Goal: Check status: Check status

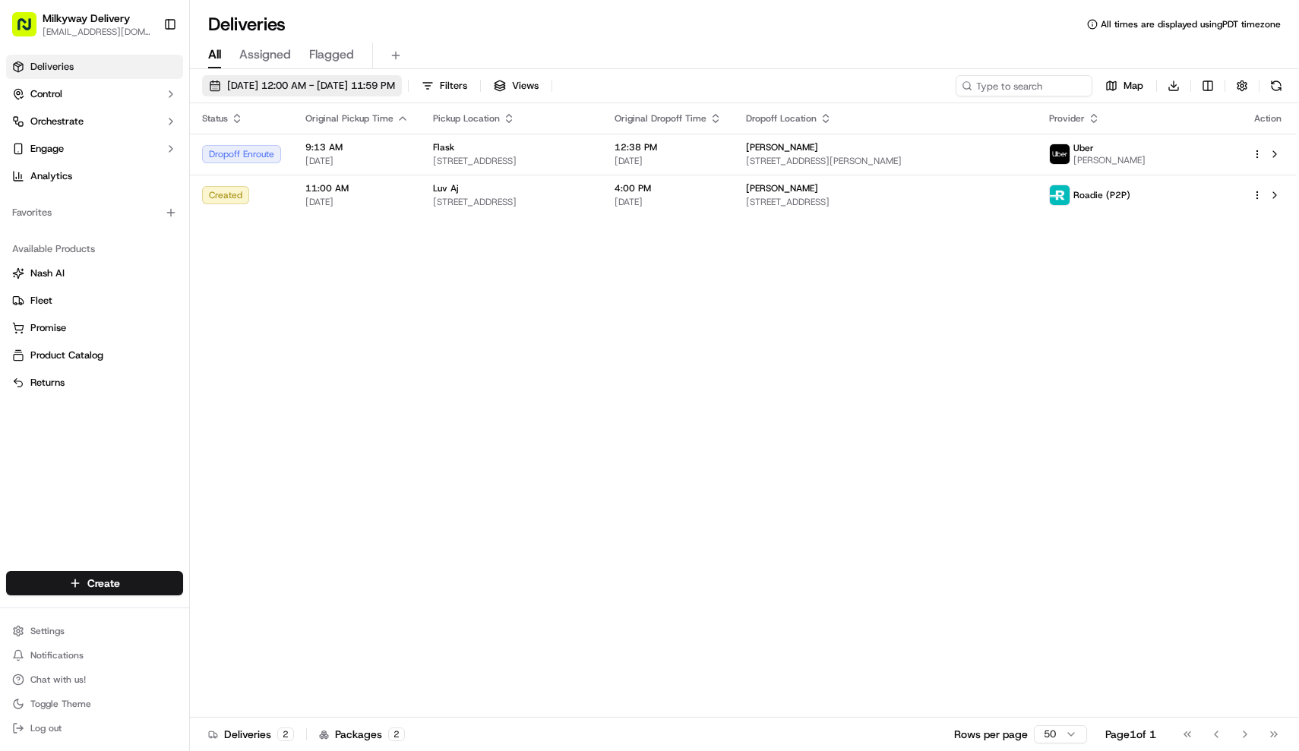
click at [393, 77] on button "[DATE] 12:00 AM - [DATE] 11:59 PM" at bounding box center [302, 85] width 200 height 21
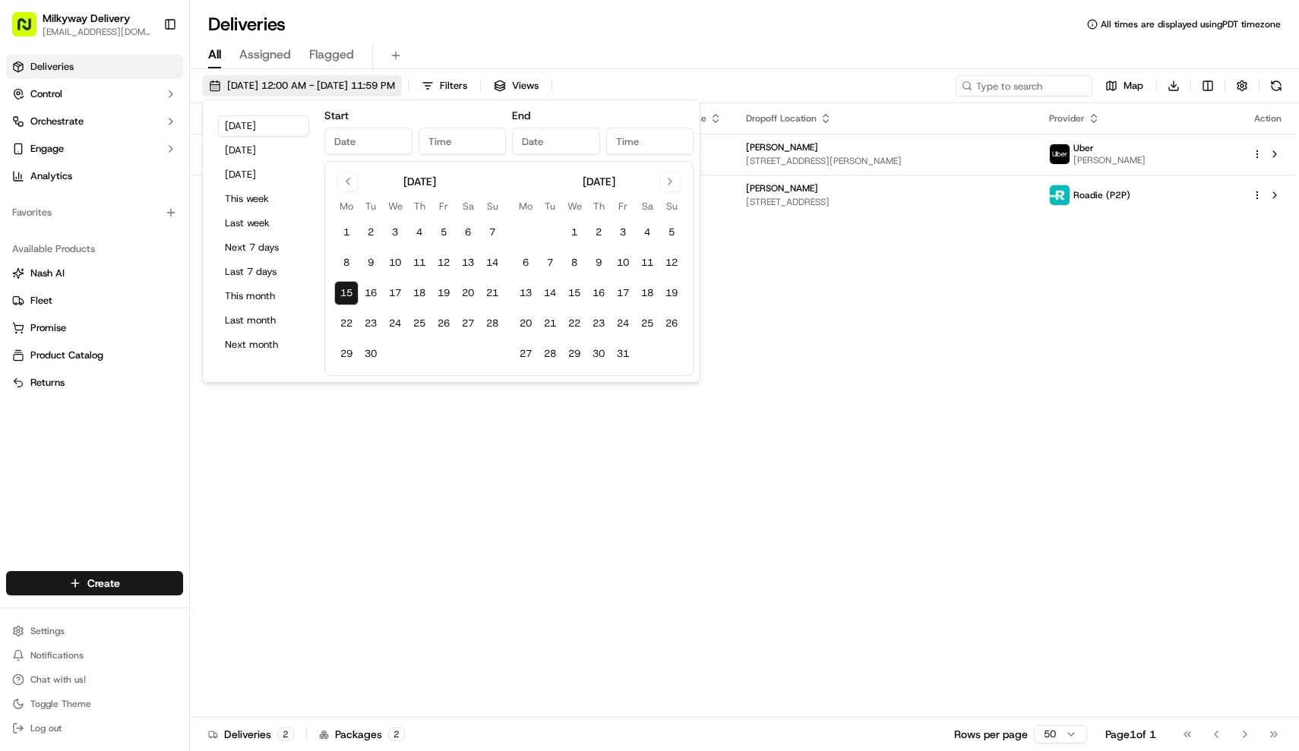
type input "[DATE]"
type input "12:00 AM"
type input "[DATE]"
type input "11:59 PM"
click at [255, 146] on button "[DATE]" at bounding box center [263, 150] width 91 height 21
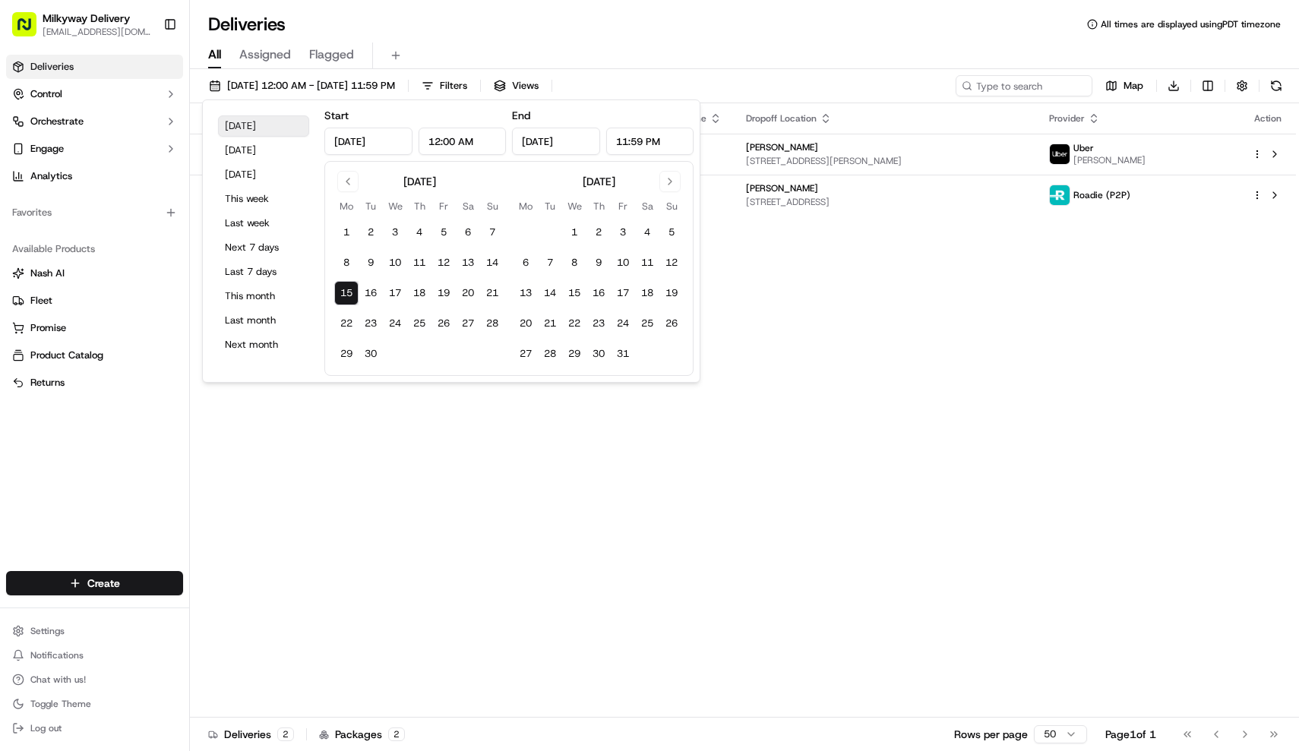
type input "[DATE]"
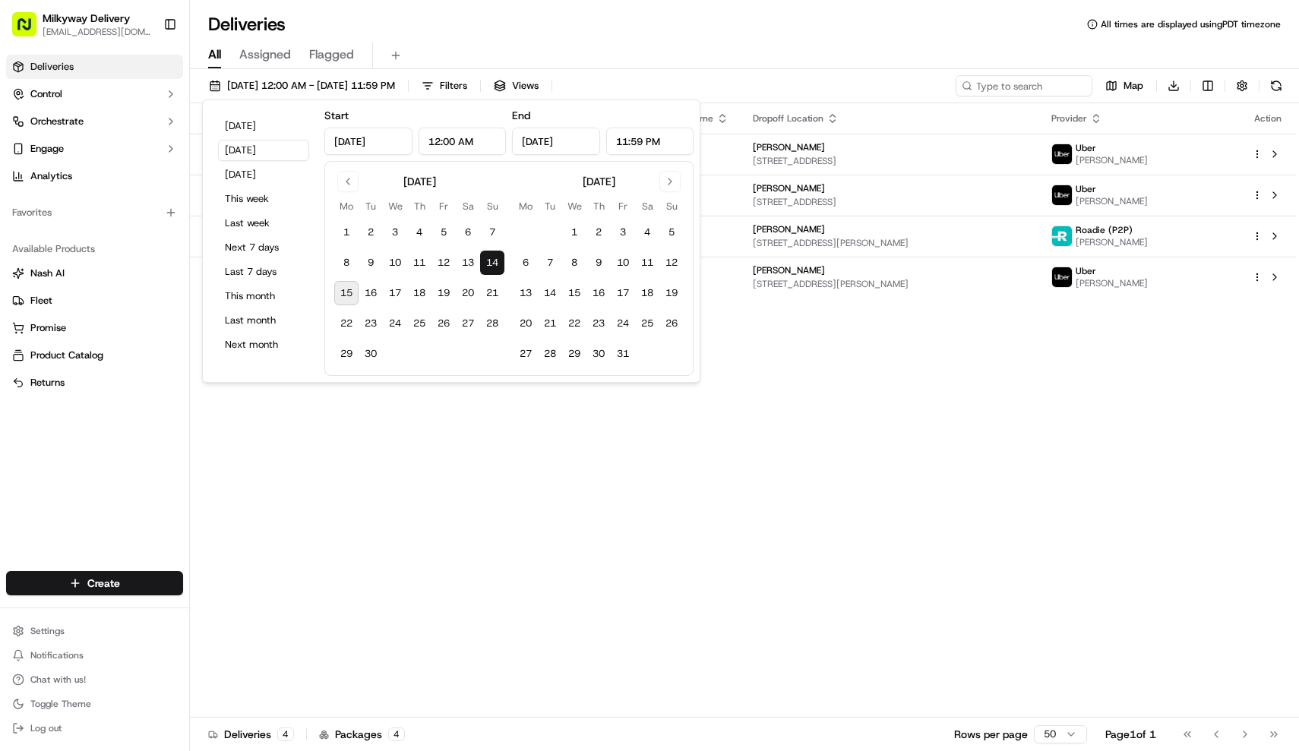
click at [584, 29] on div "Deliveries All times are displayed using PDT timezone" at bounding box center [744, 24] width 1109 height 24
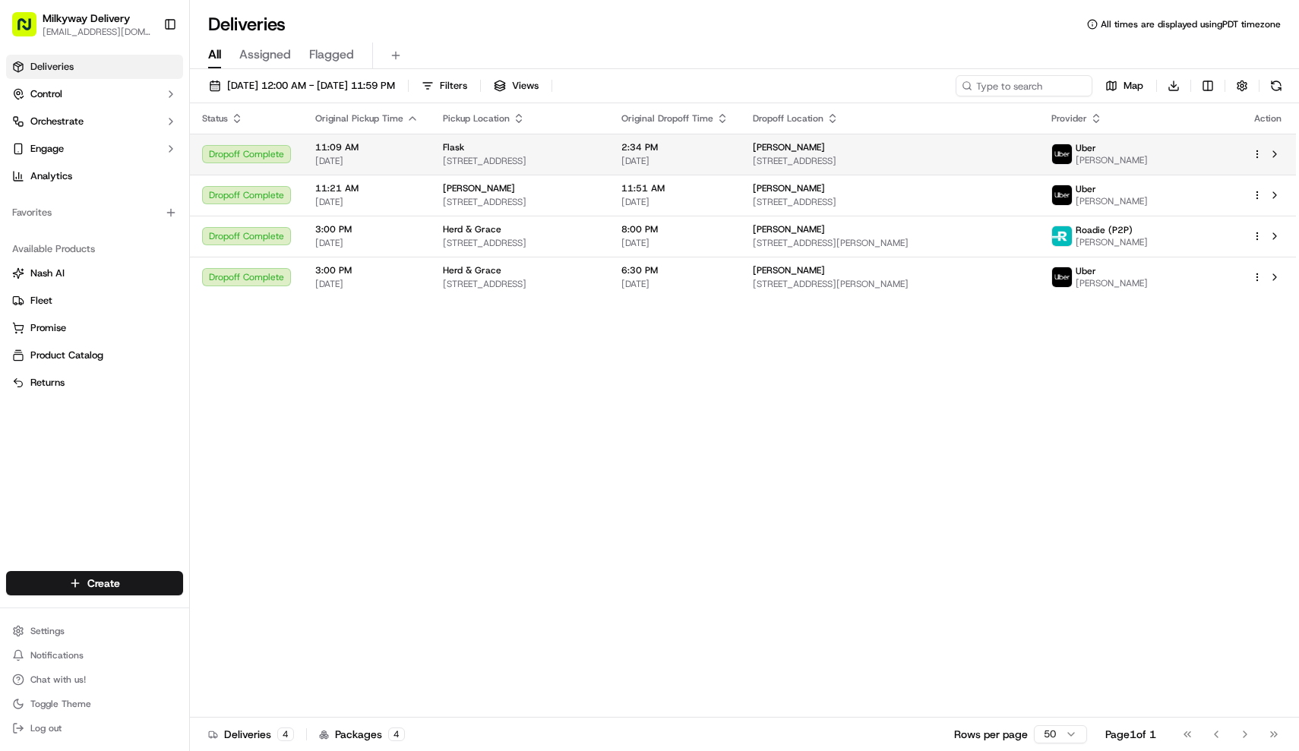
click at [529, 148] on div "Flask" at bounding box center [520, 147] width 154 height 12
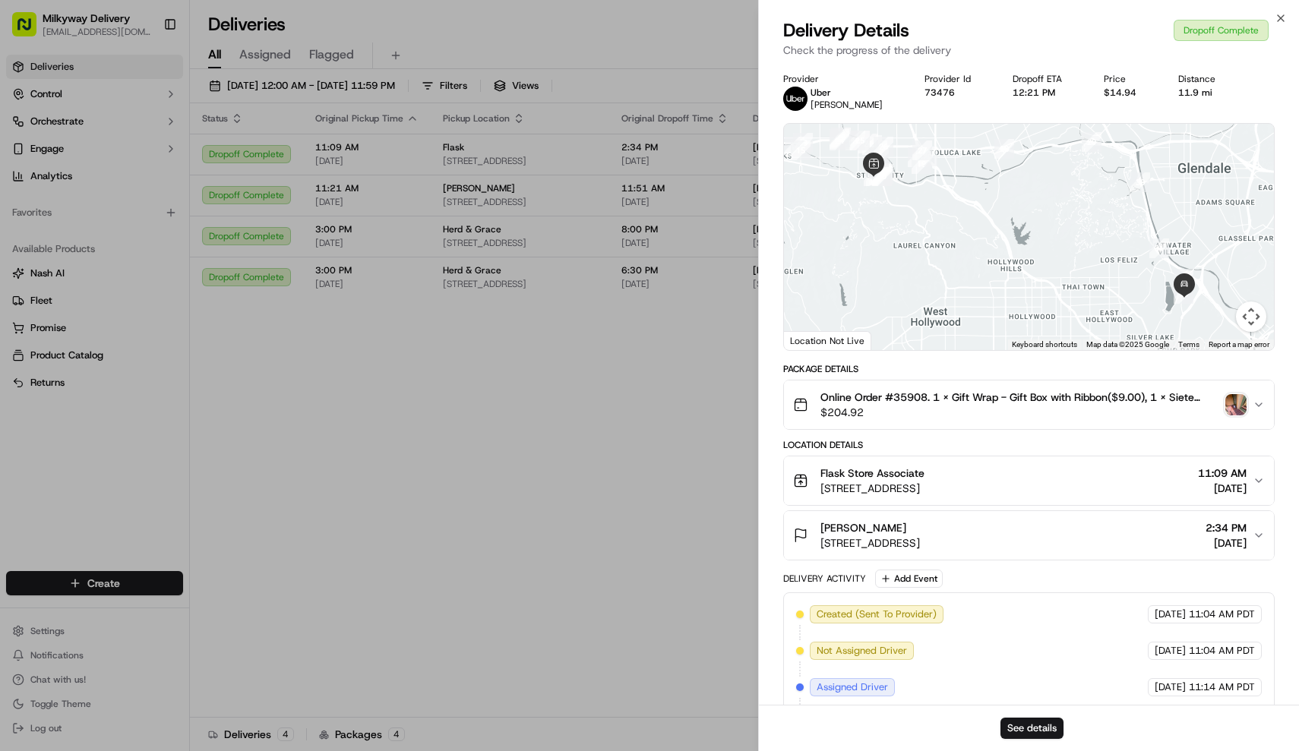
click at [951, 401] on span "Online Order #35908. 1 x Gift Wrap - Gift Box with Ribbon($9.00), 1 x Siete Leg…" at bounding box center [1021, 397] width 400 height 15
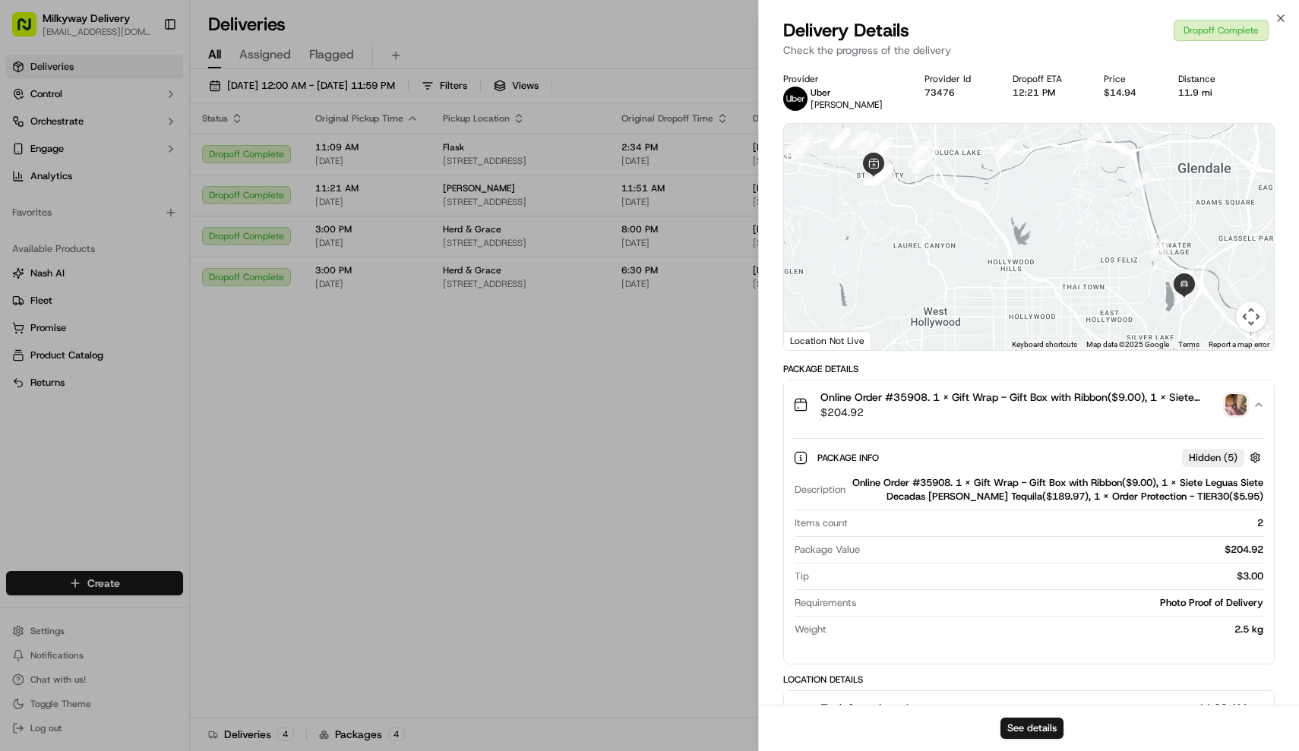
click at [951, 401] on span "Online Order #35908. 1 x Gift Wrap - Gift Box with Ribbon($9.00), 1 x Siete Leg…" at bounding box center [1021, 397] width 400 height 15
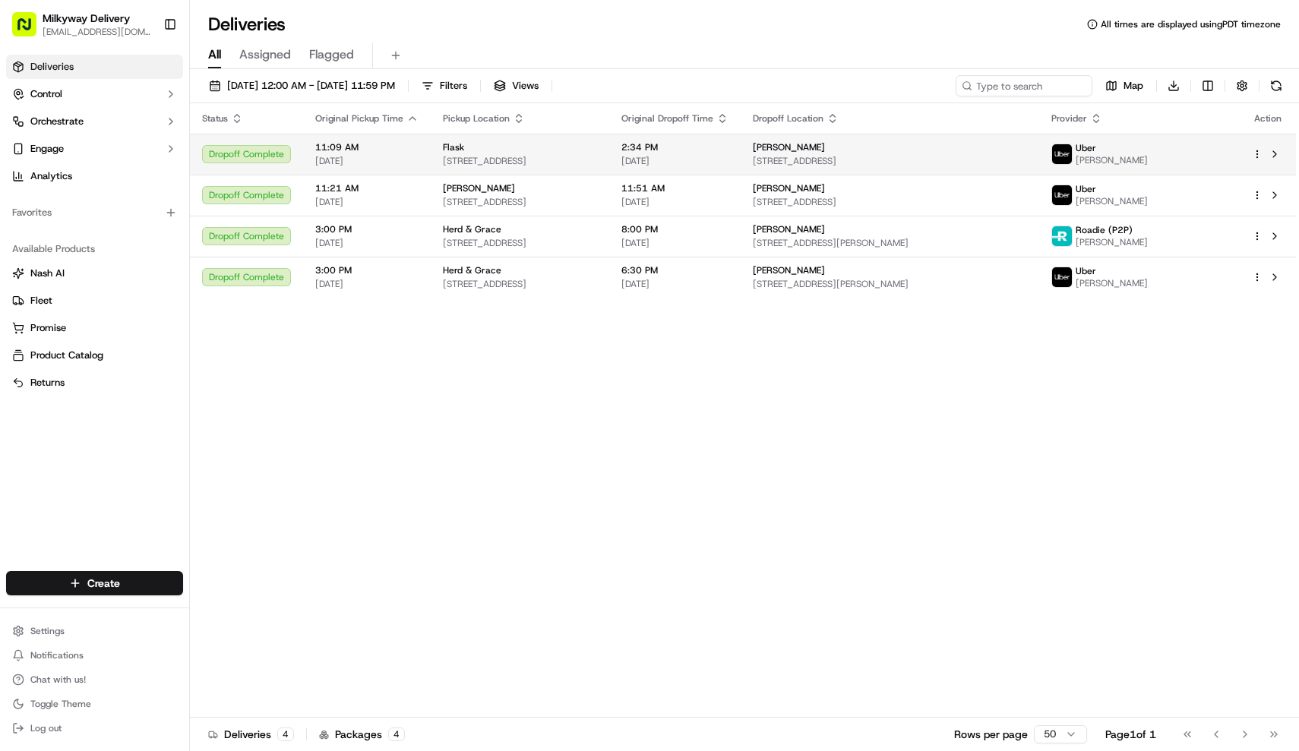
click at [609, 139] on td "Flask [STREET_ADDRESS]" at bounding box center [520, 154] width 179 height 41
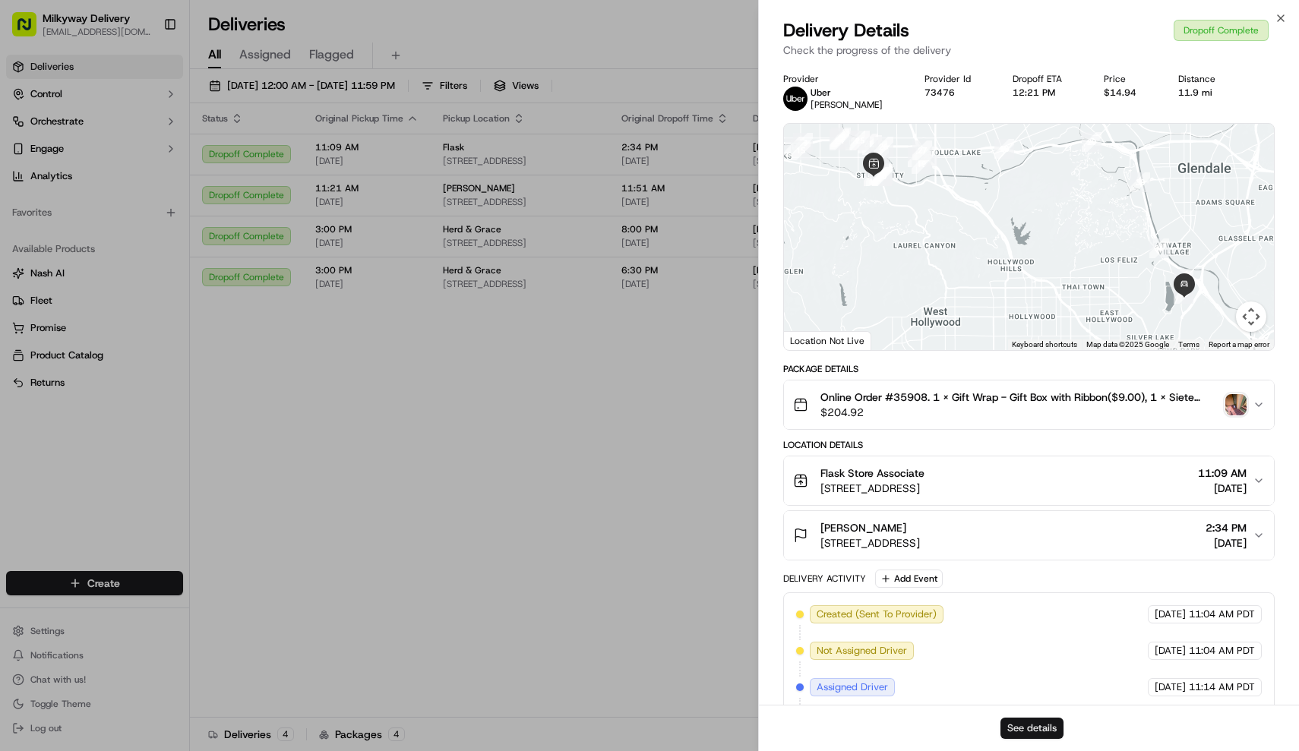
click at [1046, 732] on button "See details" at bounding box center [1032, 728] width 63 height 21
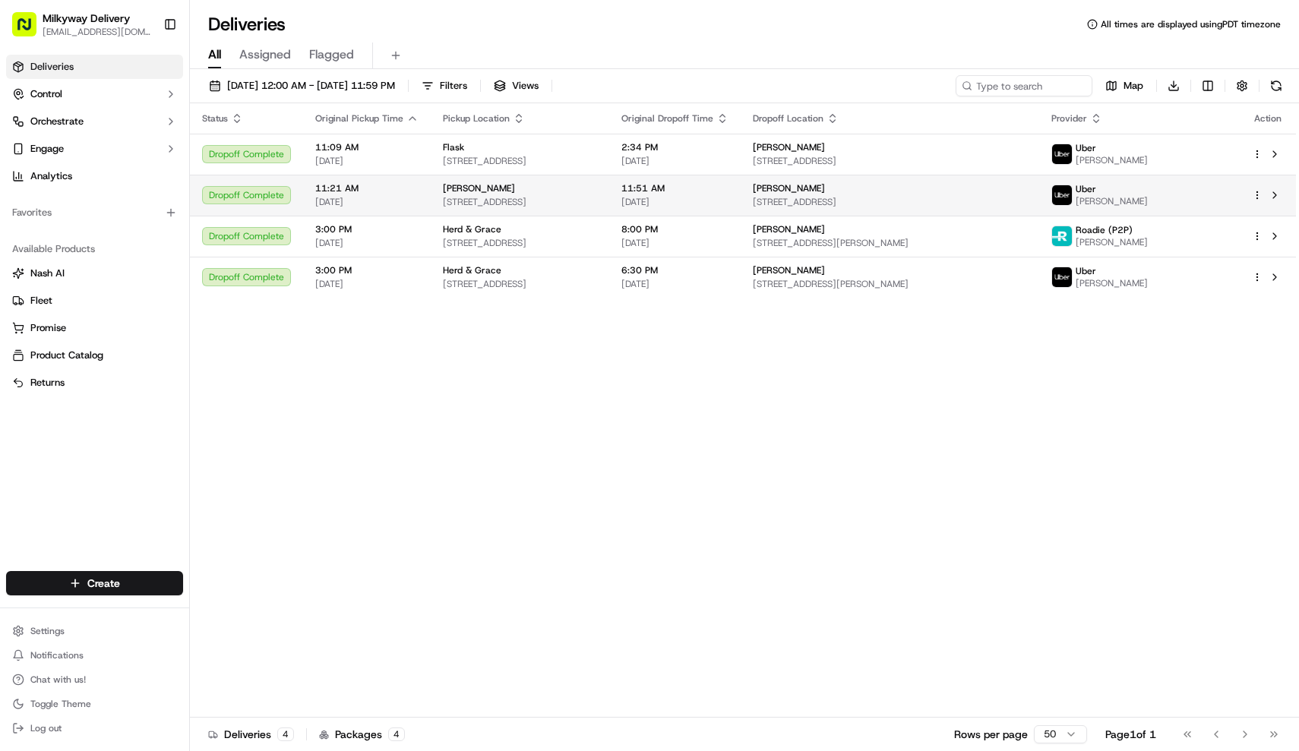
click at [431, 205] on td "[PERSON_NAME] A [STREET_ADDRESS]" at bounding box center [520, 195] width 179 height 41
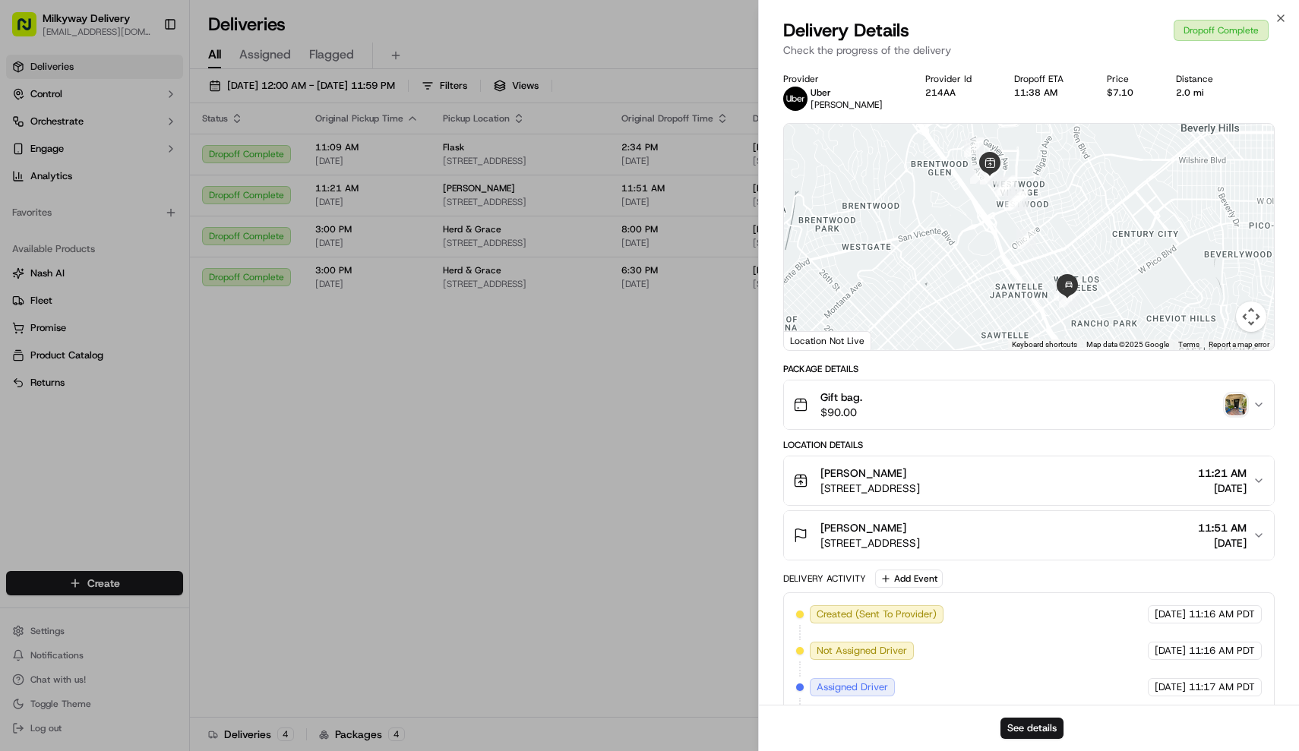
click at [833, 411] on span "$90.00" at bounding box center [842, 412] width 42 height 15
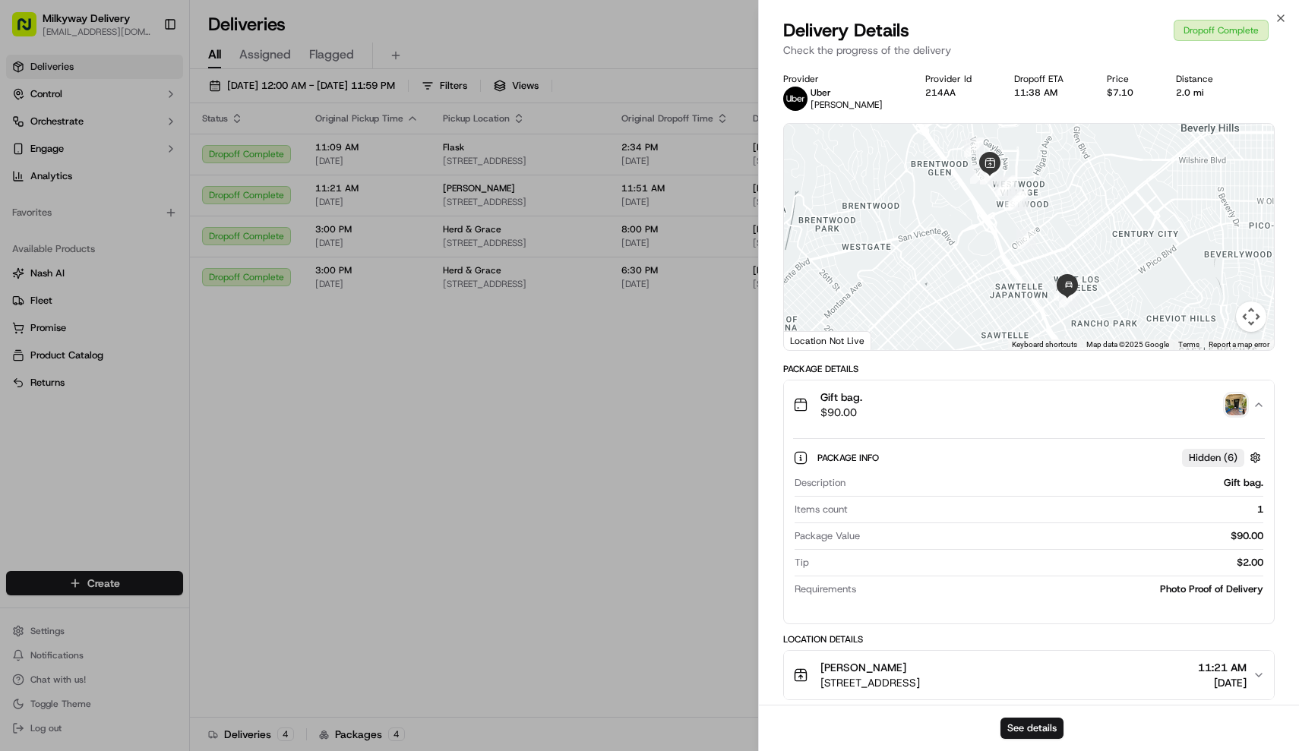
click at [833, 411] on span "$90.00" at bounding box center [842, 412] width 42 height 15
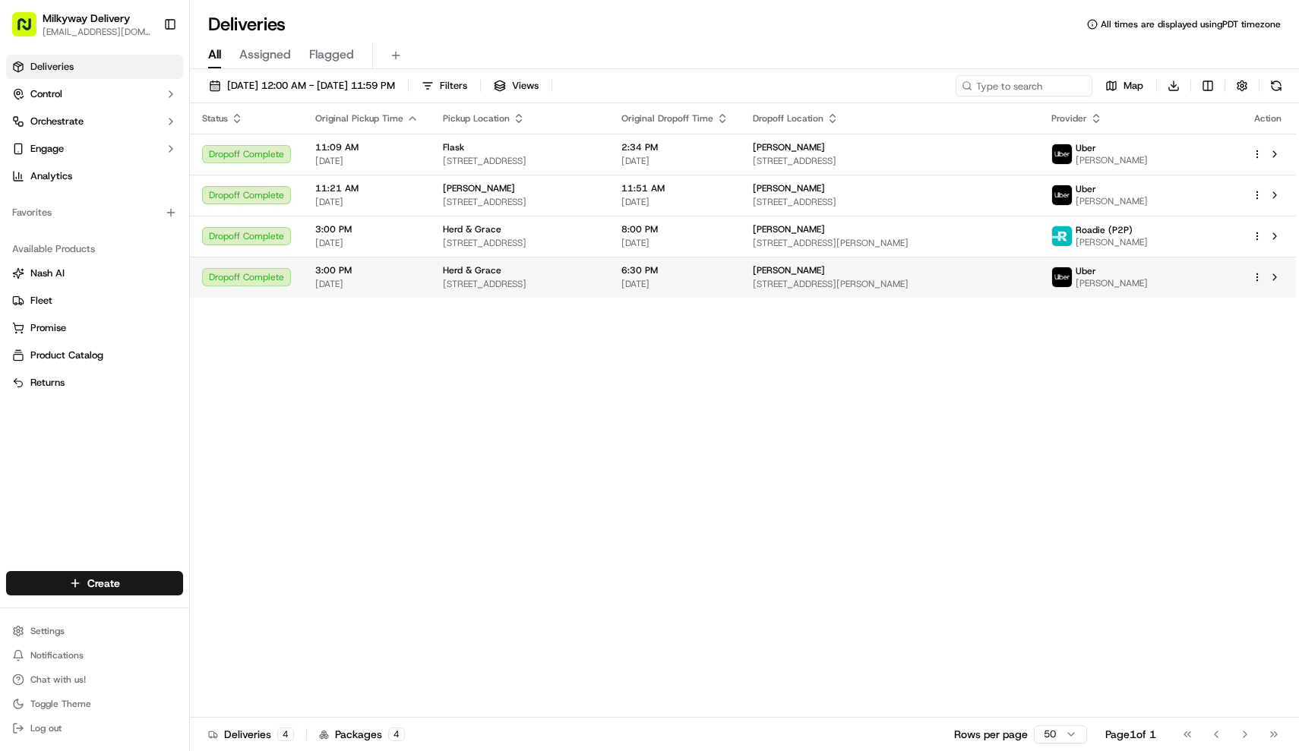
click at [521, 274] on div "Herd & Grace" at bounding box center [520, 270] width 154 height 12
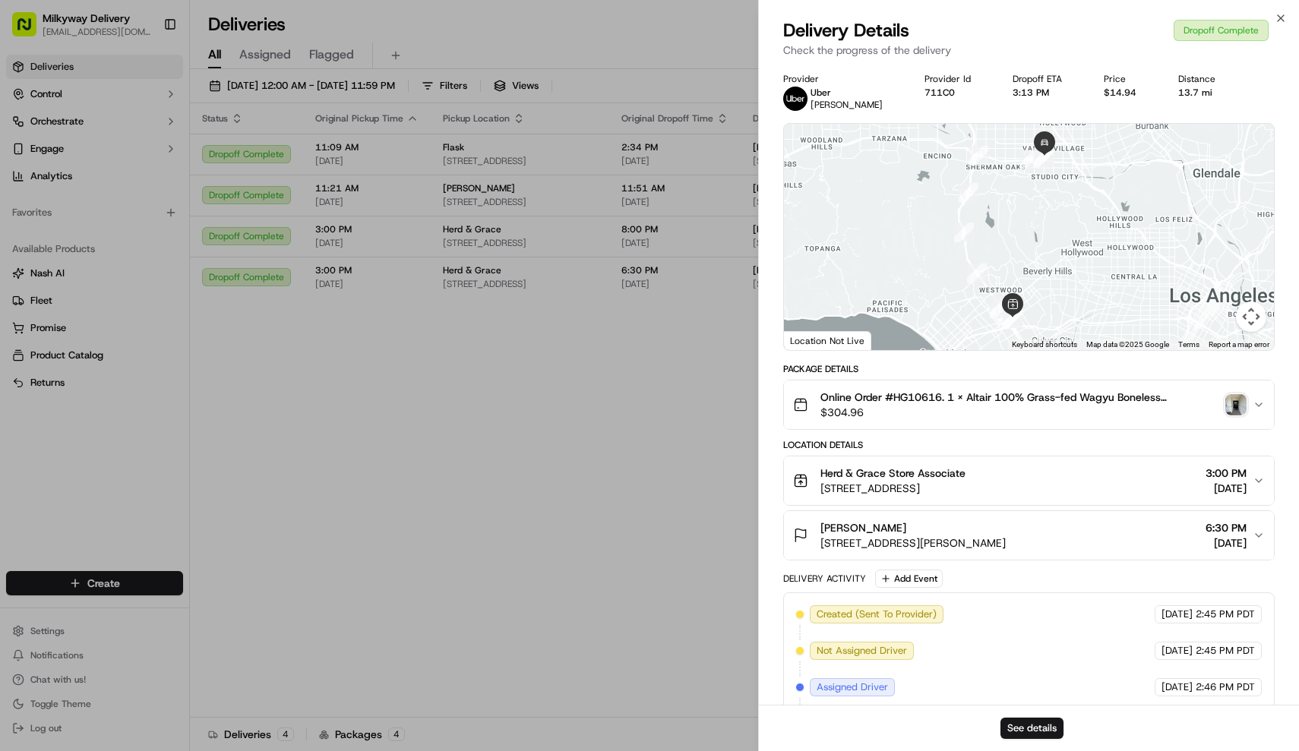
click at [1040, 412] on span "$304.96" at bounding box center [1021, 412] width 400 height 15
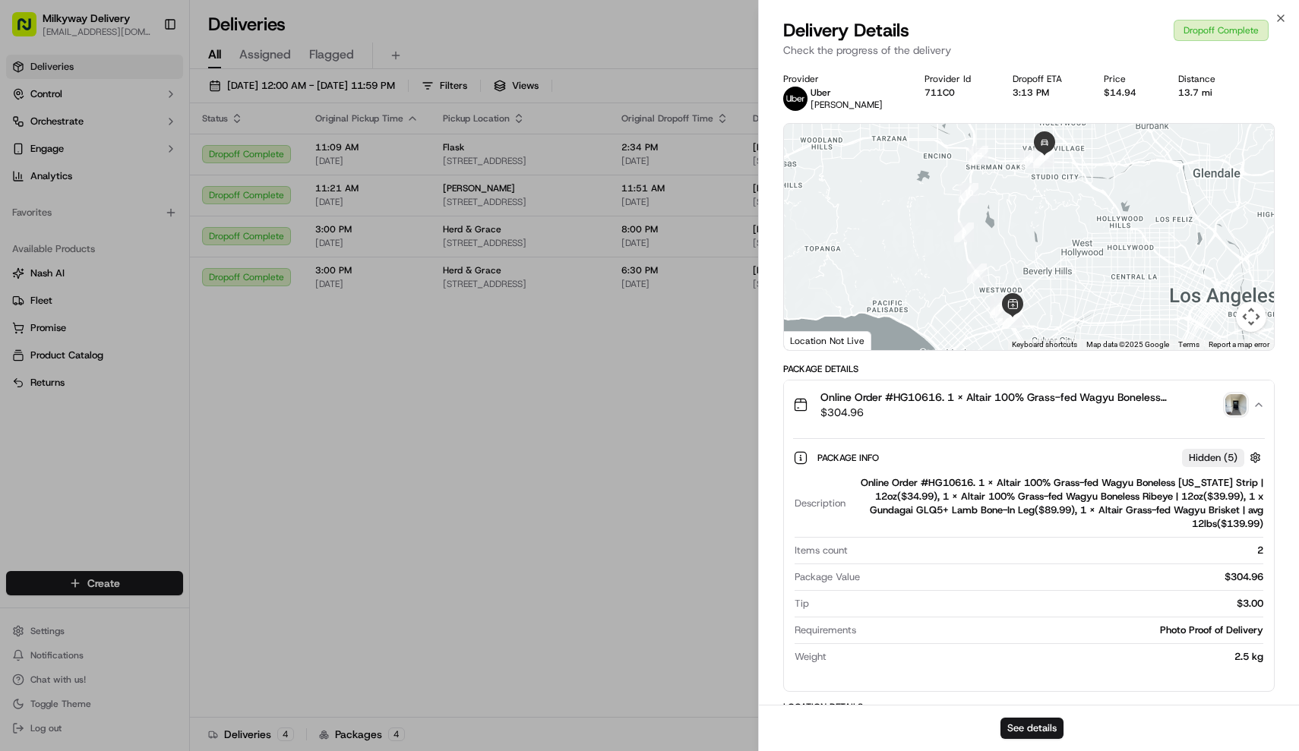
click at [1040, 412] on span "$304.96" at bounding box center [1021, 412] width 400 height 15
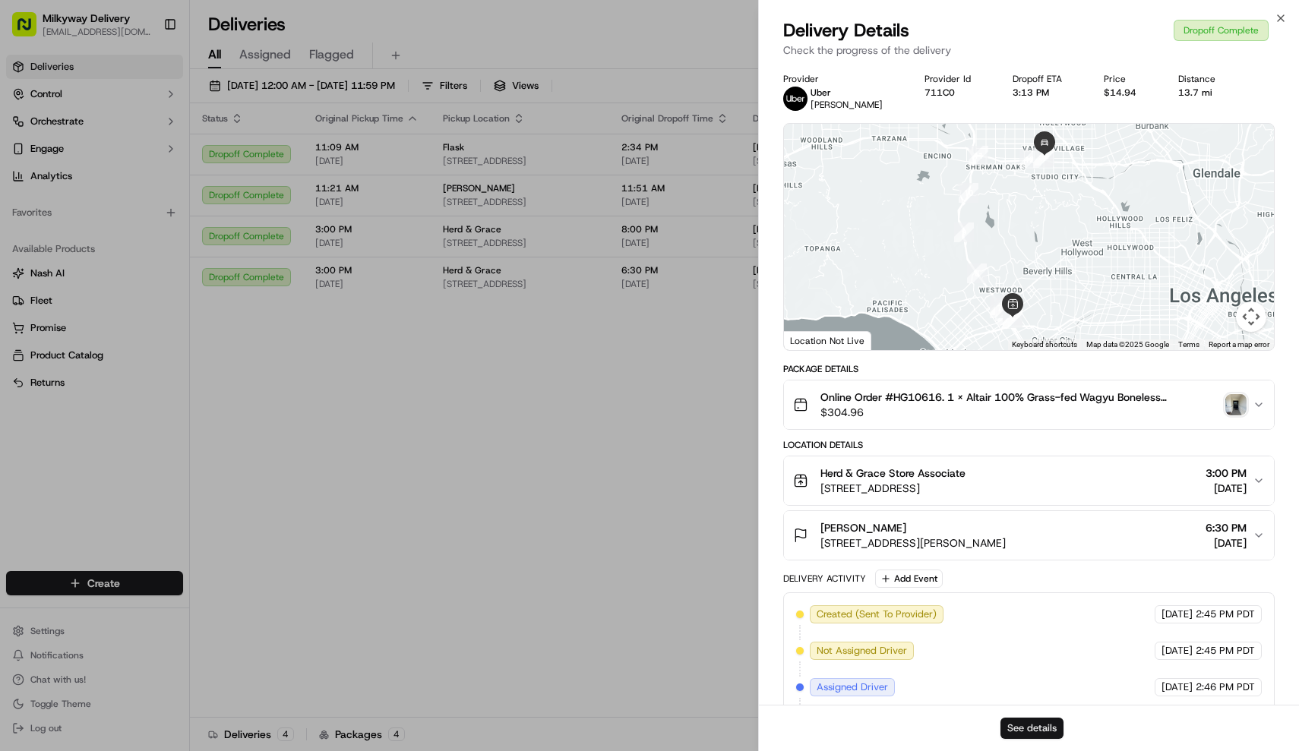
click at [1039, 723] on button "See details" at bounding box center [1032, 728] width 63 height 21
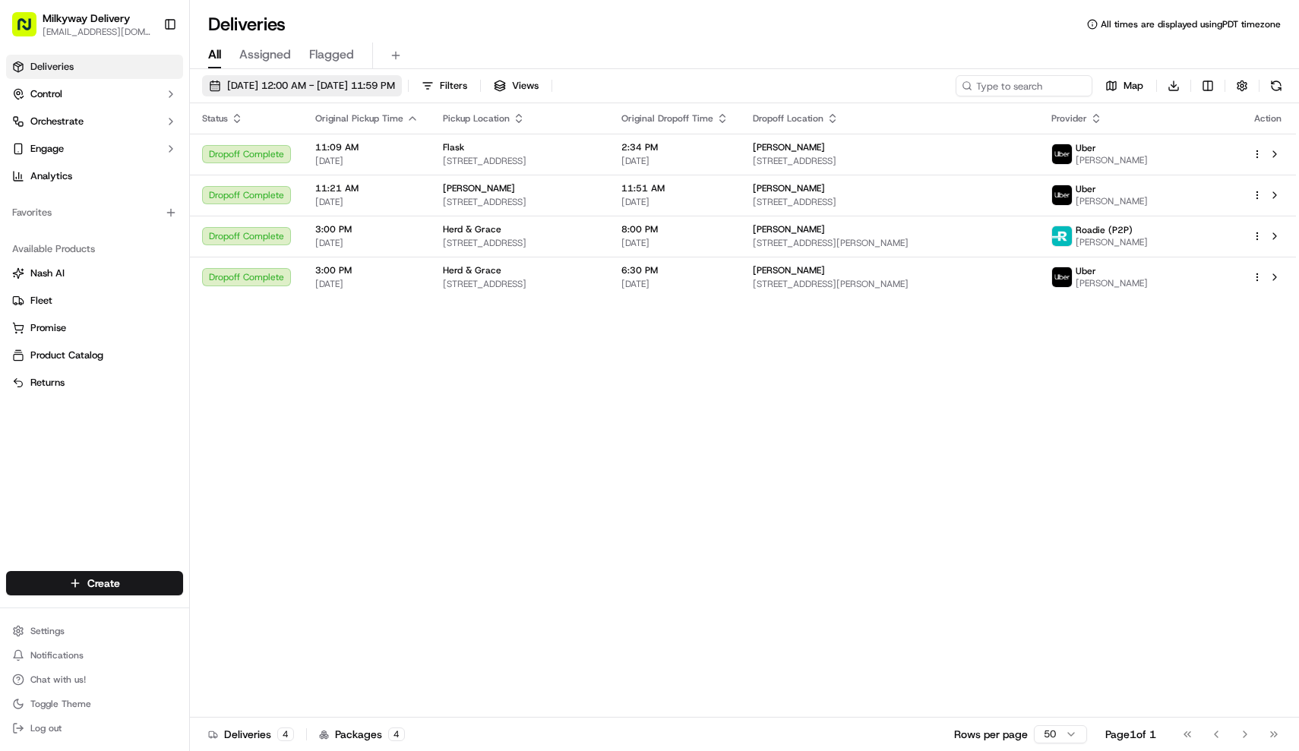
click at [395, 91] on span "[DATE] 12:00 AM - [DATE] 11:59 PM" at bounding box center [311, 86] width 168 height 14
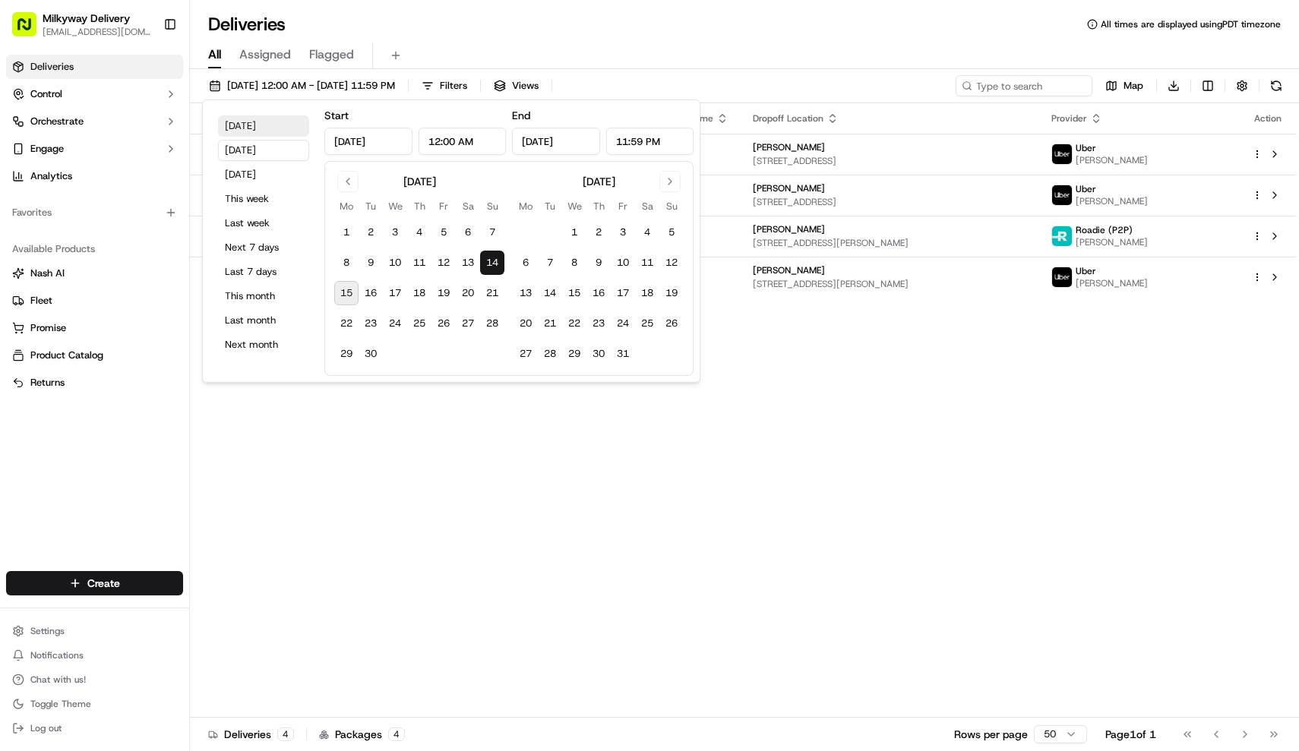
click at [271, 125] on button "[DATE]" at bounding box center [263, 125] width 91 height 21
type input "[DATE]"
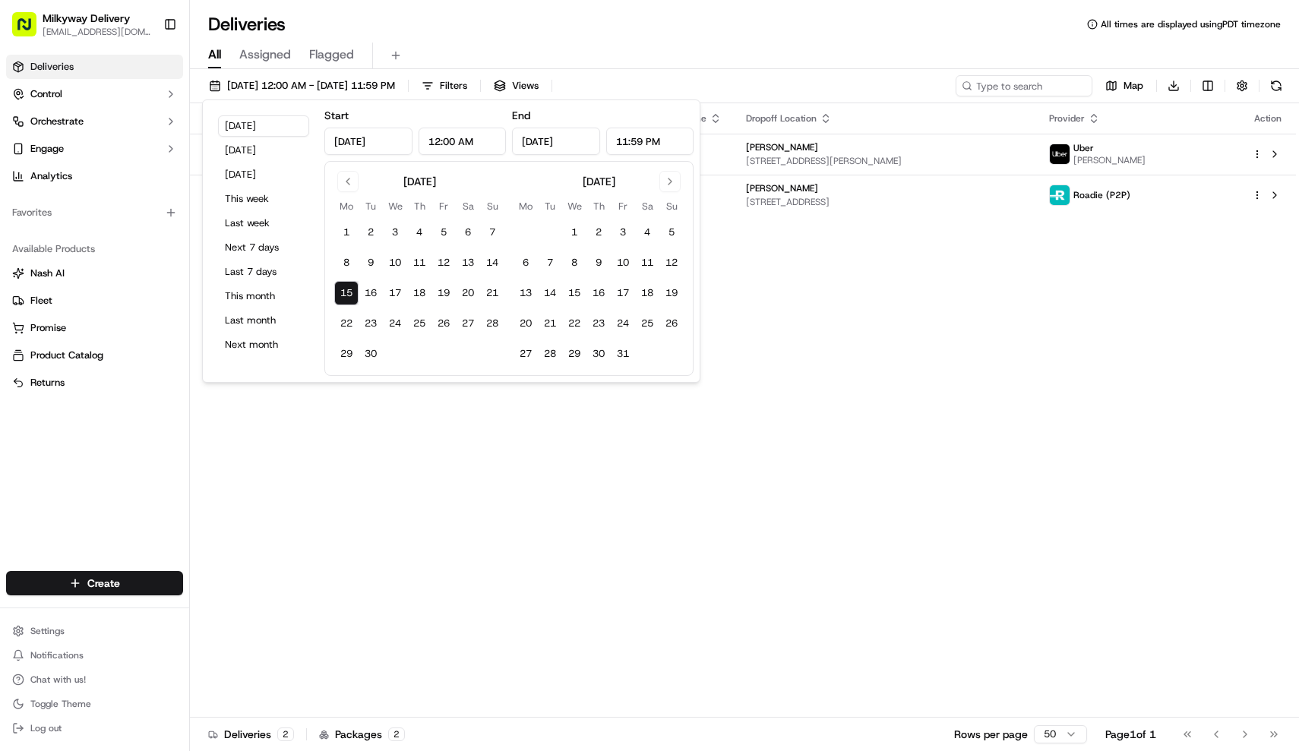
click at [541, 30] on div "Deliveries All times are displayed using PDT timezone" at bounding box center [744, 24] width 1109 height 24
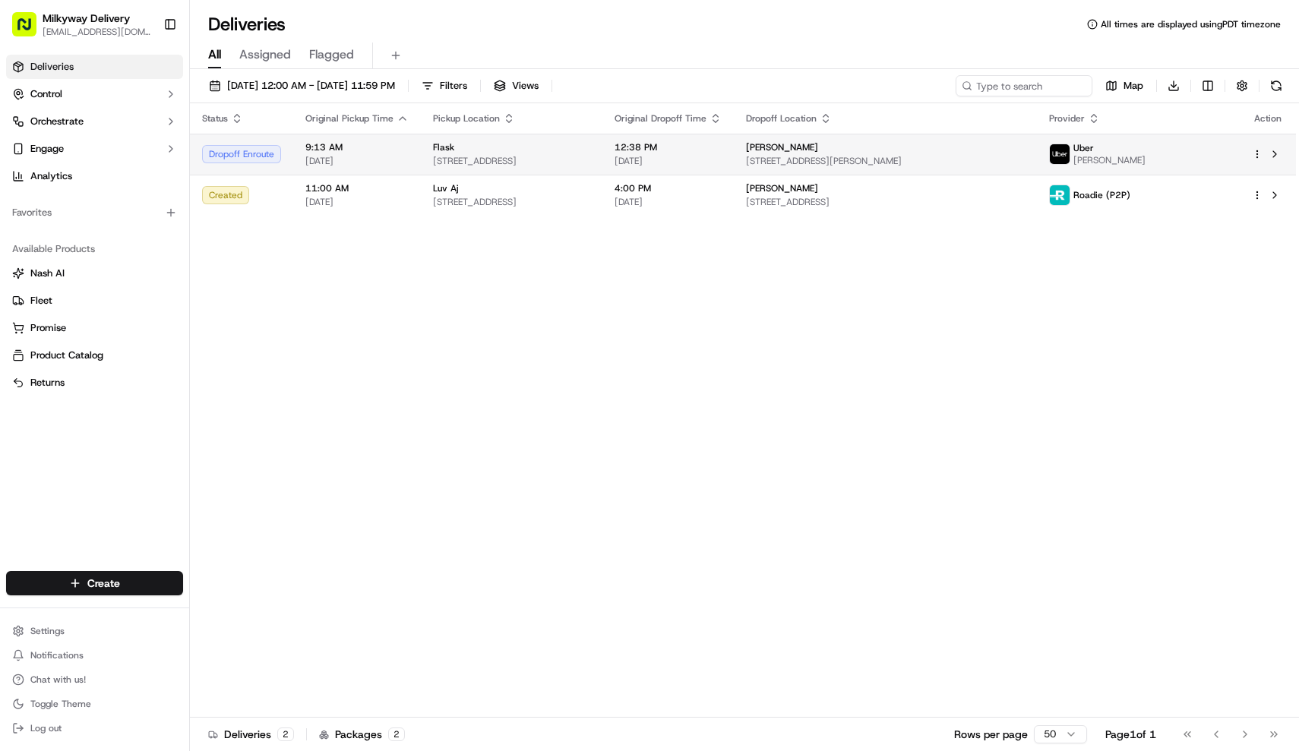
click at [551, 147] on div "Flask" at bounding box center [511, 147] width 157 height 12
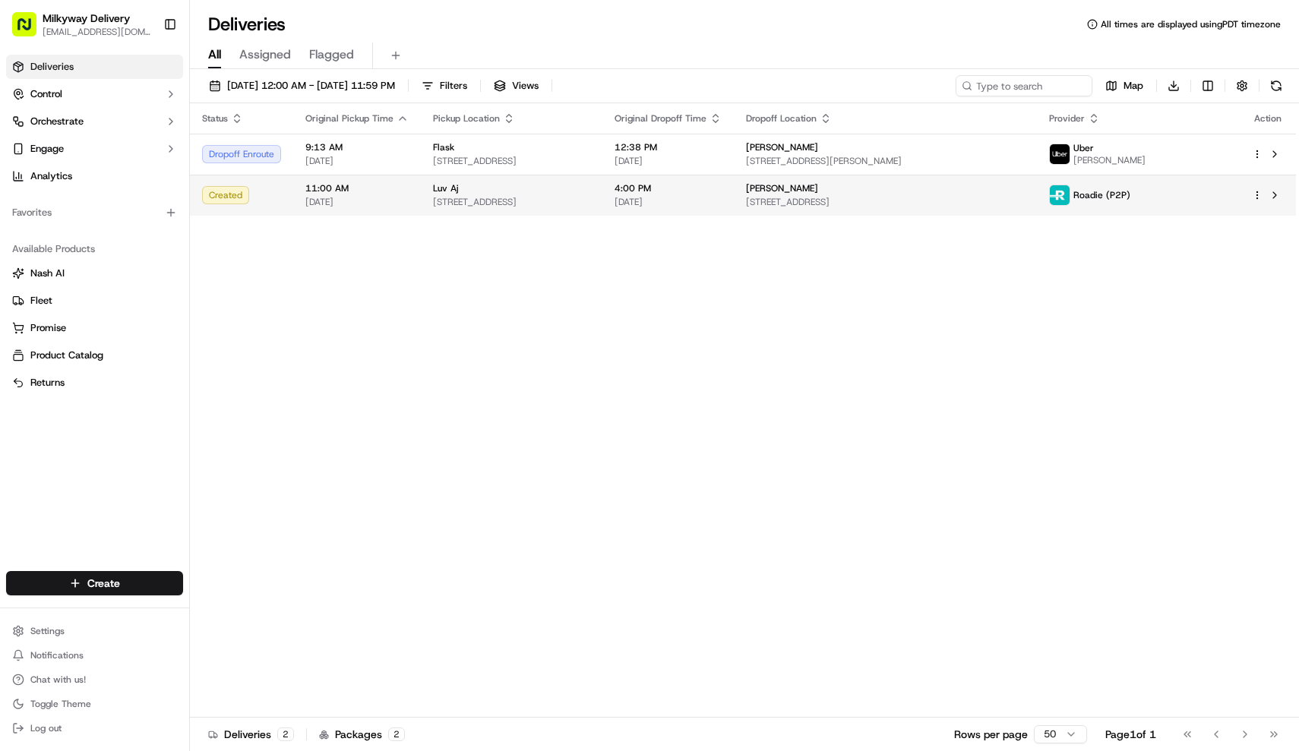
click at [562, 192] on div "Luv Aj" at bounding box center [511, 188] width 157 height 12
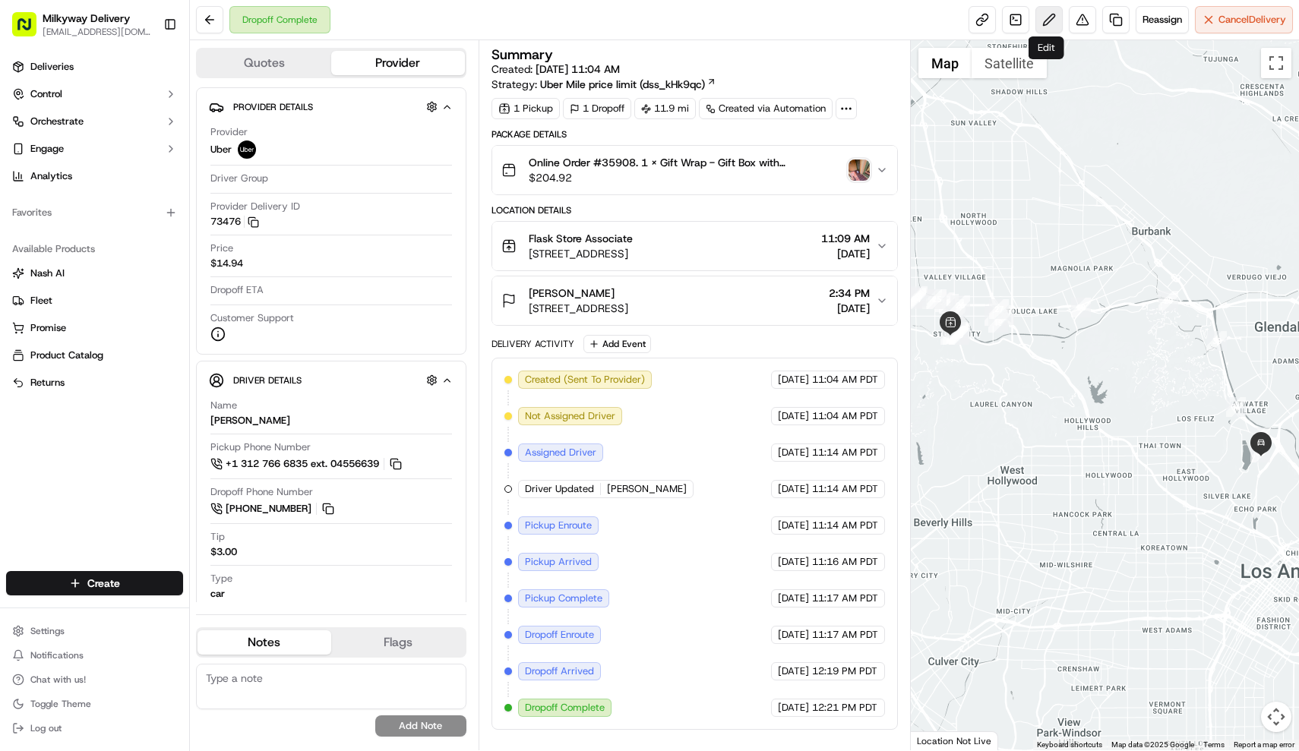
click at [1042, 24] on button at bounding box center [1049, 19] width 27 height 27
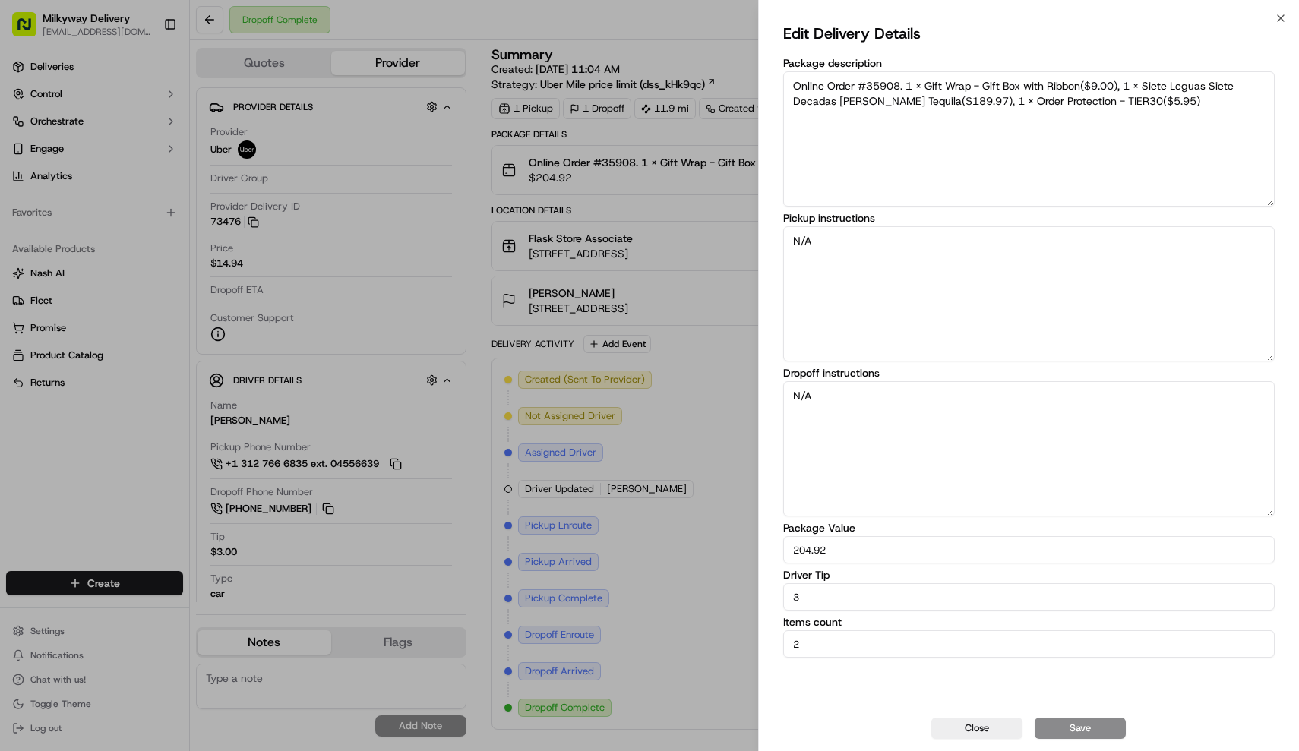
click at [836, 594] on input "3" at bounding box center [1029, 597] width 492 height 27
type input "0"
click at [1100, 731] on button "Save" at bounding box center [1080, 728] width 91 height 21
click at [990, 1] on div "Close Edit Delivery Details Package description Online Order #35908. 1 x Gift W…" at bounding box center [1029, 375] width 542 height 751
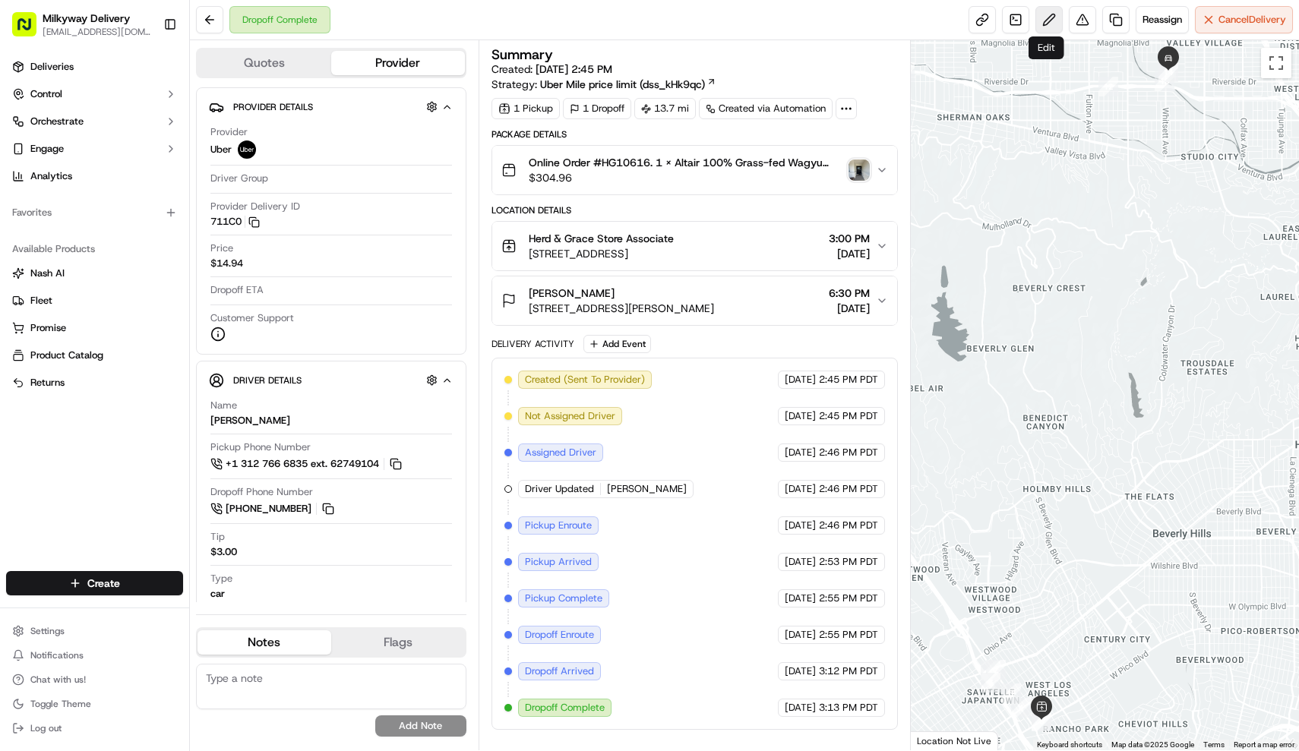
click at [1059, 20] on button at bounding box center [1049, 19] width 27 height 27
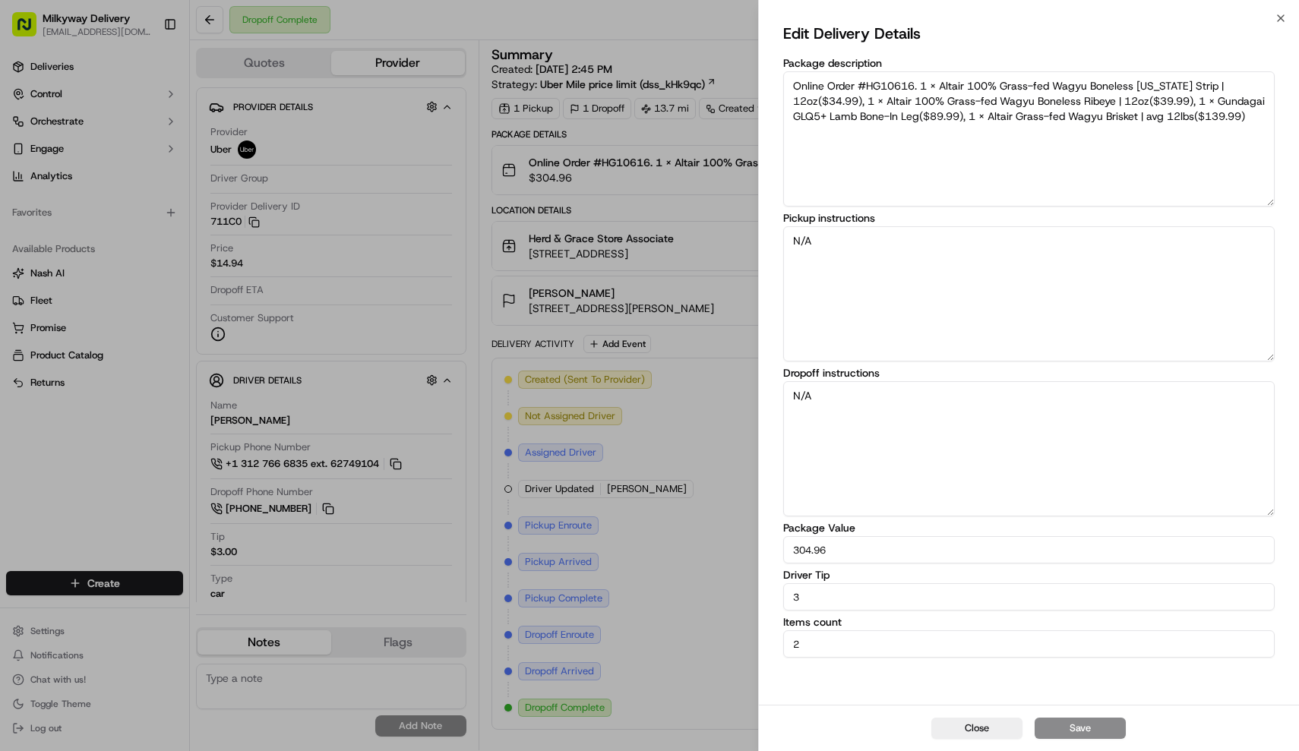
click at [858, 604] on input "3" at bounding box center [1029, 597] width 492 height 27
type input "0"
click at [1095, 729] on button "Save" at bounding box center [1080, 728] width 91 height 21
